Goal: Find specific page/section

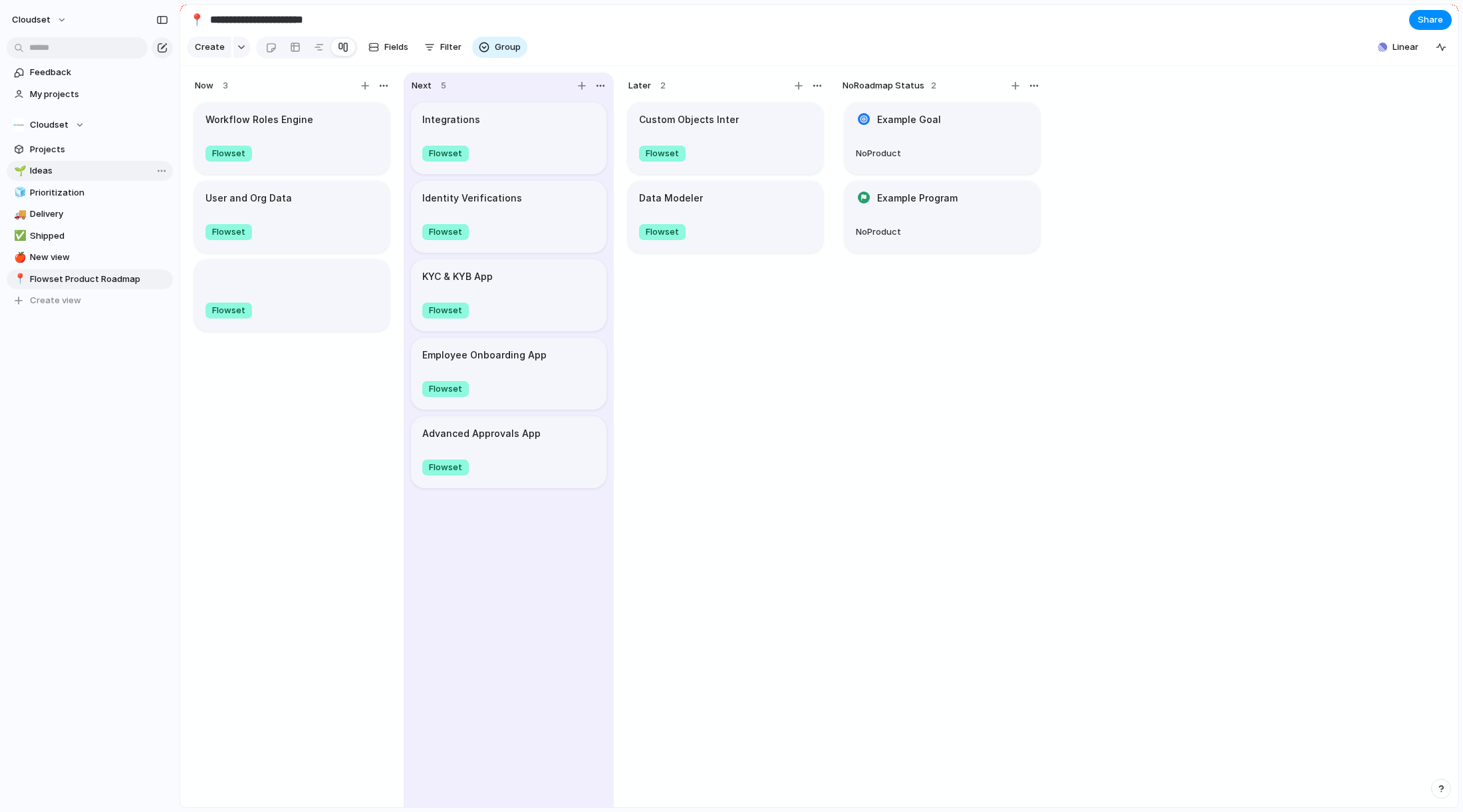
click at [105, 170] on span "Ideas" at bounding box center [98, 170] width 138 height 14
type input "*****"
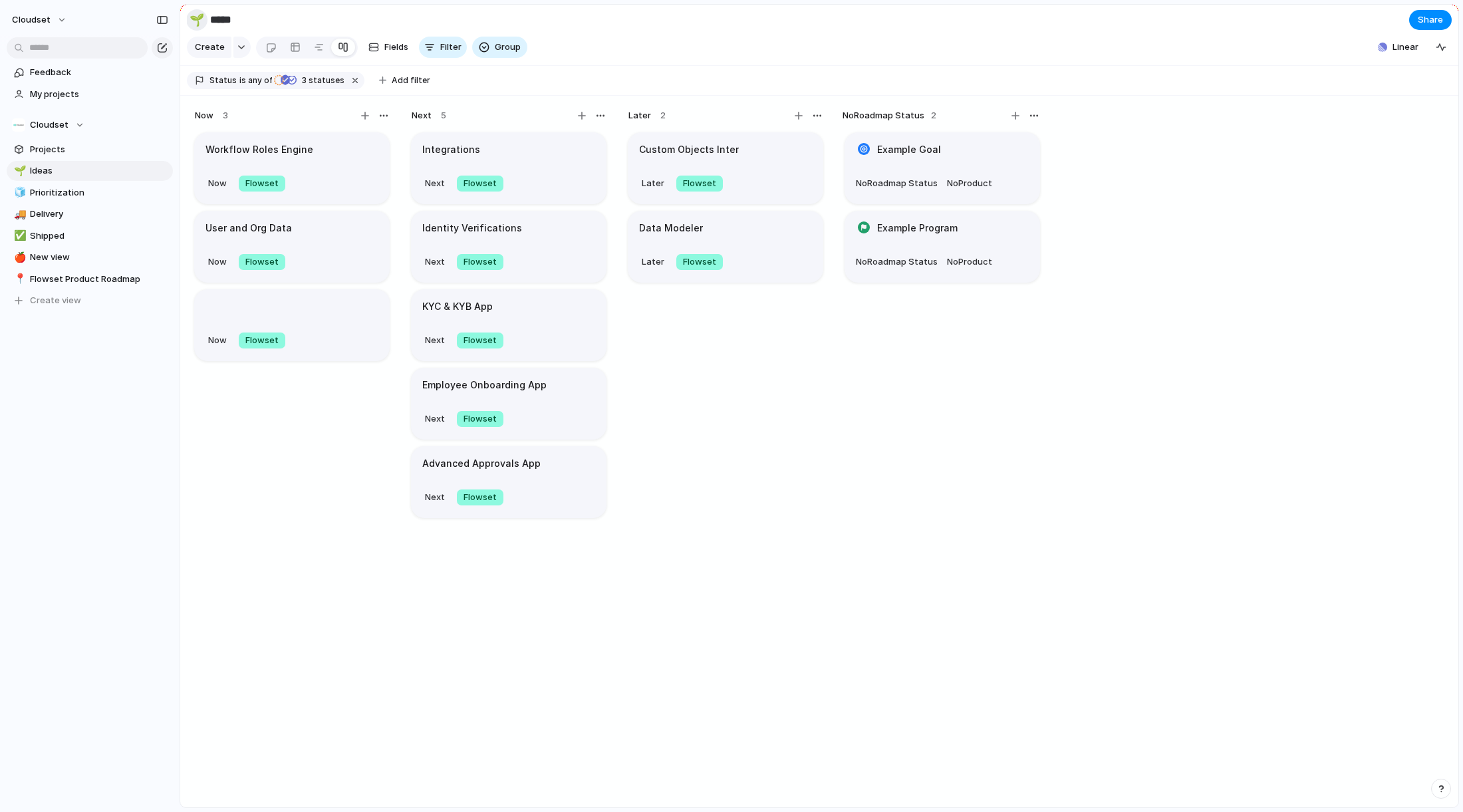
click at [201, 19] on div "🌱" at bounding box center [197, 20] width 14 height 18
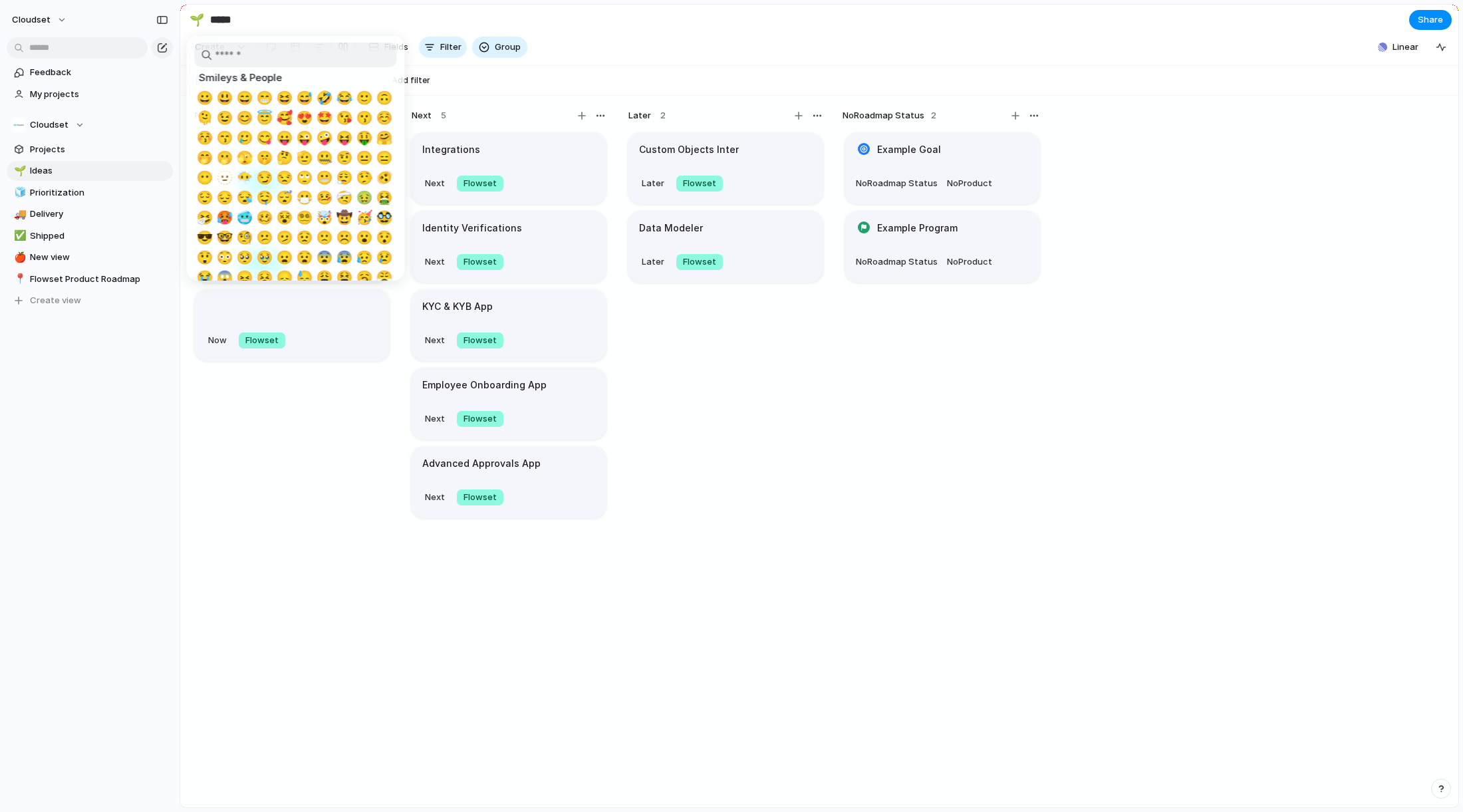
click at [326, 14] on div at bounding box center [731, 406] width 1463 height 812
